Goal: Navigation & Orientation: Find specific page/section

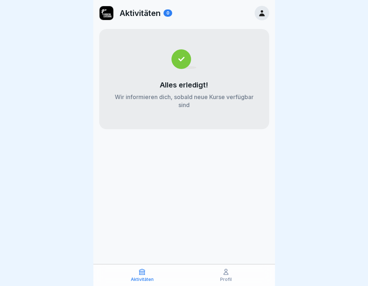
click at [225, 272] on icon at bounding box center [225, 271] width 7 height 7
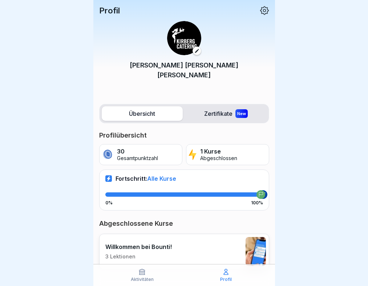
click at [249, 237] on img at bounding box center [255, 251] width 20 height 29
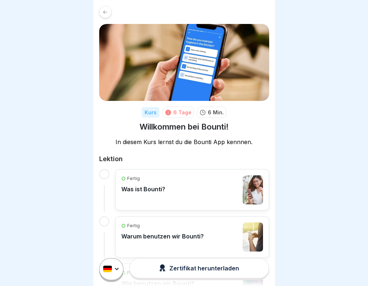
click at [104, 9] on icon at bounding box center [104, 11] width 5 height 5
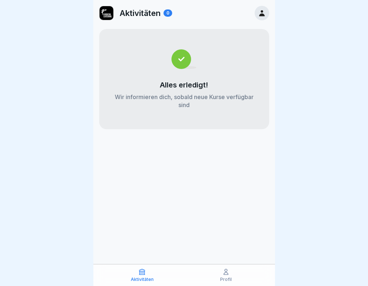
click at [261, 13] on icon at bounding box center [262, 13] width 8 height 8
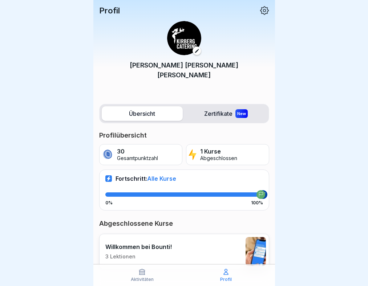
click at [260, 12] on icon at bounding box center [264, 10] width 9 height 9
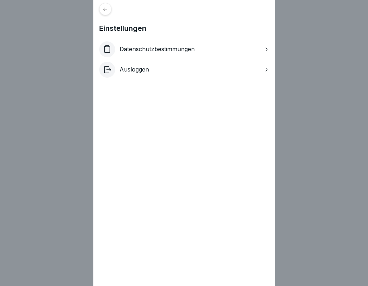
click at [268, 48] on icon at bounding box center [266, 49] width 6 height 6
